Goal: Check status

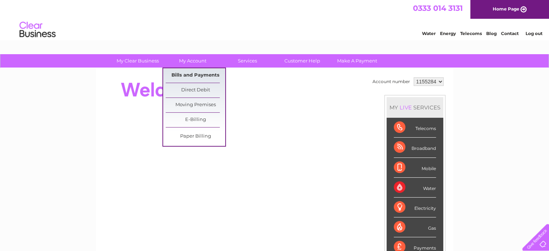
click at [191, 77] on link "Bills and Payments" at bounding box center [196, 75] width 60 height 14
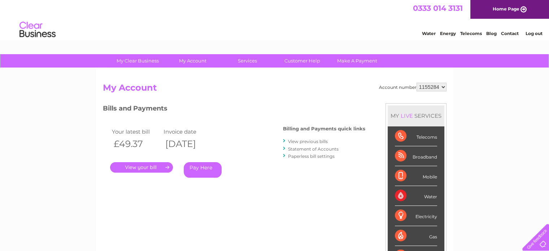
click at [151, 166] on link "." at bounding box center [141, 167] width 63 height 10
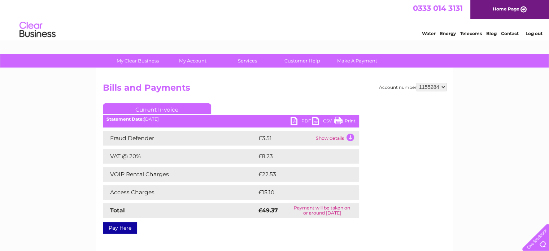
click at [295, 123] on link "PDF" at bounding box center [302, 122] width 22 height 10
